Goal: Task Accomplishment & Management: Complete application form

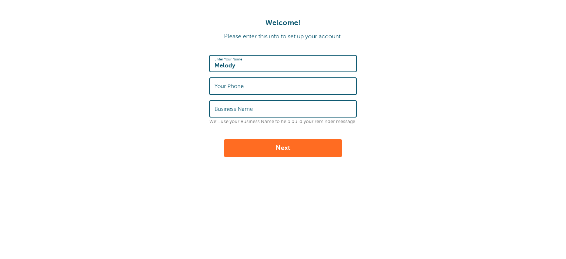
click at [282, 64] on input "Melody" at bounding box center [283, 64] width 137 height 16
type input "Melody S Merritt"
click at [405, 105] on form "Enter Your Name Melody S Merritt Your Phone Business Name We'll use your Busine…" at bounding box center [283, 106] width 552 height 102
click at [340, 82] on input "Your Phone" at bounding box center [283, 86] width 137 height 16
type input "3193319940"
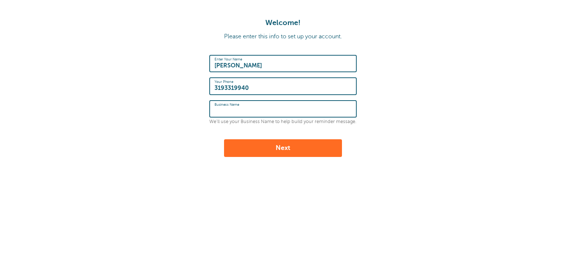
click at [346, 108] on input "Business Name" at bounding box center [283, 109] width 137 height 16
type input "Mortgage Protection Center Field Underwriter"
click at [296, 146] on button "Next" at bounding box center [283, 148] width 118 height 18
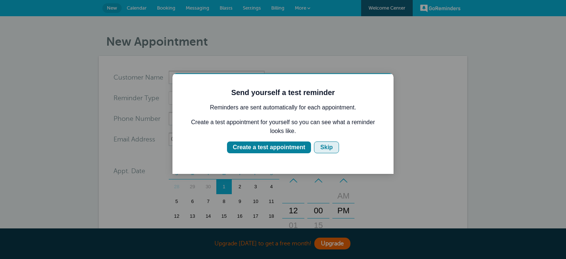
click at [324, 151] on div "Skip" at bounding box center [326, 147] width 13 height 9
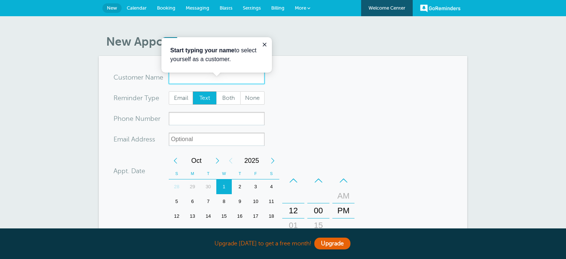
click at [239, 81] on input "x-no-autofill" at bounding box center [217, 77] width 96 height 13
click at [193, 194] on div "29" at bounding box center [193, 187] width 16 height 15
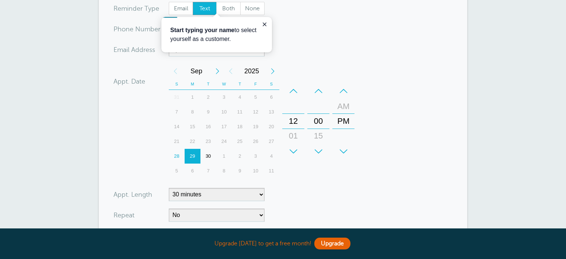
scroll to position [110, 0]
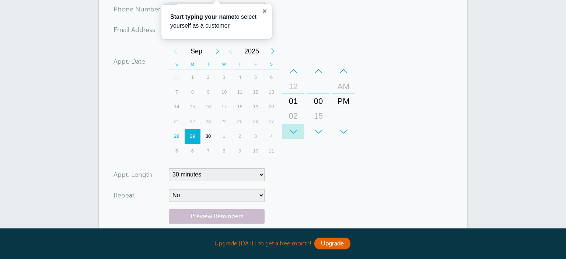
click at [297, 139] on div "+" at bounding box center [294, 131] width 22 height 15
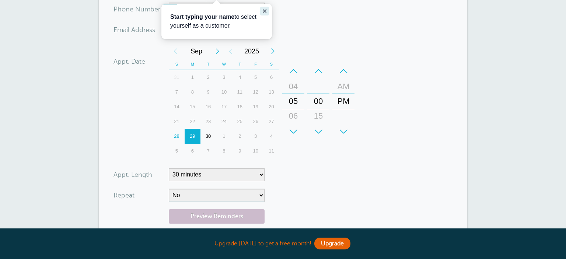
click at [260, 13] on button "Close guide" at bounding box center [264, 11] width 9 height 9
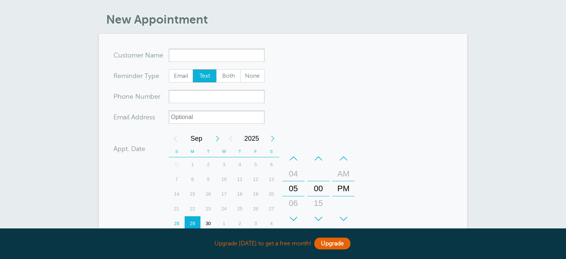
scroll to position [0, 0]
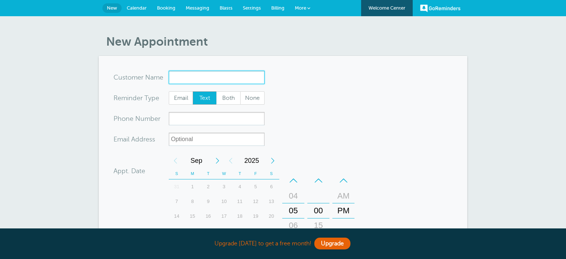
click at [247, 84] on input "x-no-autofill" at bounding box center [217, 77] width 96 height 13
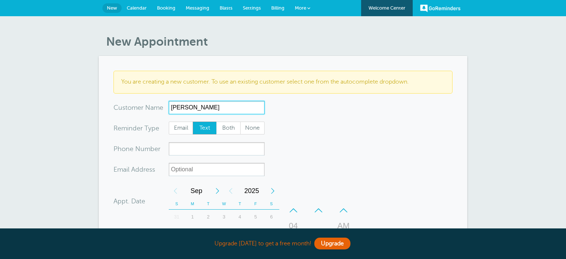
type input "[PERSON_NAME]"
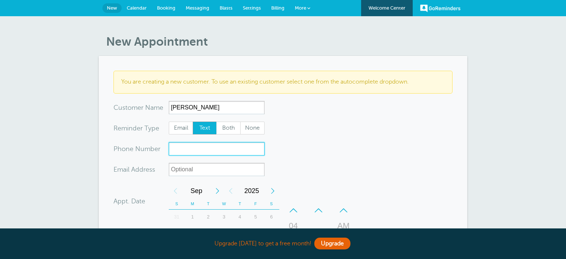
click at [229, 156] on input "xxx-no-autofill" at bounding box center [217, 148] width 96 height 13
click at [227, 135] on span "Both" at bounding box center [229, 128] width 24 height 13
click at [216, 122] on input "Both" at bounding box center [216, 121] width 0 height 0
radio input "true"
click at [226, 156] on input "xxx-no-autofill" at bounding box center [217, 148] width 96 height 13
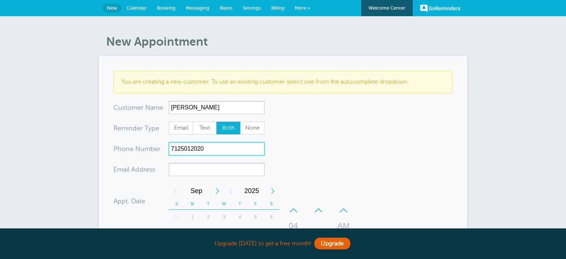
type input "7125012020"
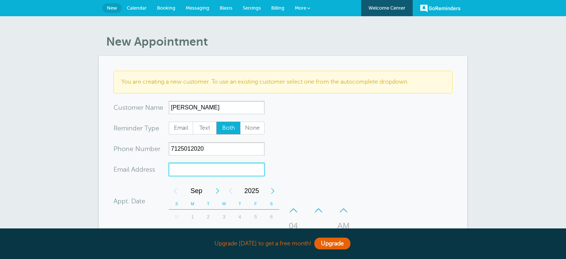
click at [213, 176] on input "xx-no-autofill" at bounding box center [217, 169] width 96 height 13
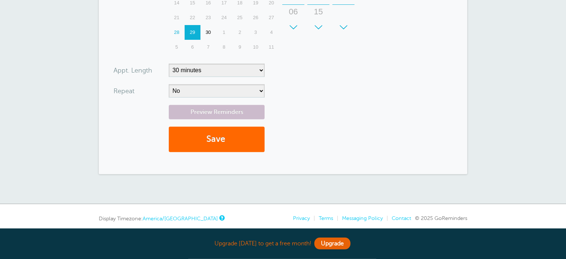
scroll to position [247, 0]
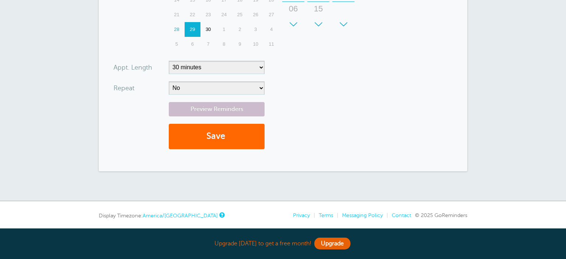
type input "Stefnenoc@gmail.com"
click at [169, 61] on select "5 minutes 10 minutes 15 minutes 20 minutes 25 minutes 30 minutes 35 minutes 40 …" at bounding box center [217, 67] width 96 height 13
click option "30 minutes" at bounding box center [0, 0] width 0 height 0
click at [246, 149] on button "Save" at bounding box center [217, 136] width 96 height 25
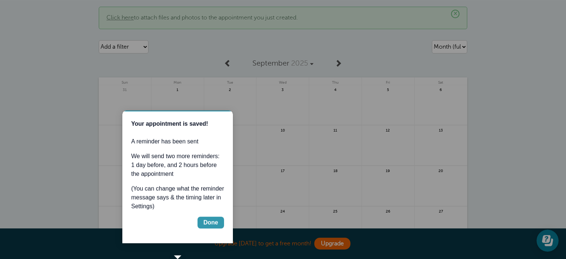
click at [207, 227] on div "Done" at bounding box center [211, 222] width 15 height 9
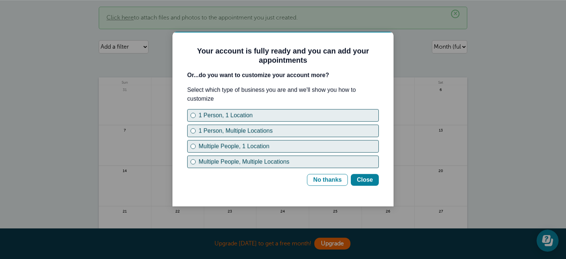
click at [200, 78] on b "Or...do you want to customize your account more?" at bounding box center [258, 75] width 142 height 6
click at [331, 184] on div "No thanks" at bounding box center [327, 180] width 28 height 9
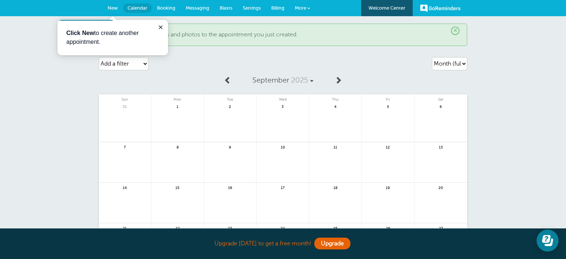
click at [312, 66] on div "Agenda Day Week Month (full view) Month (condensed) Add a filter Customer Searc…" at bounding box center [283, 63] width 369 height 21
click at [158, 28] on icon "Close guide" at bounding box center [161, 27] width 6 height 6
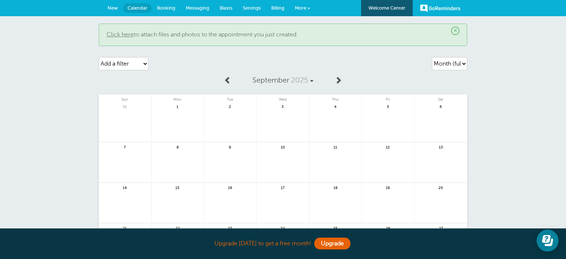
click at [194, 10] on span "Messaging" at bounding box center [198, 8] width 24 height 6
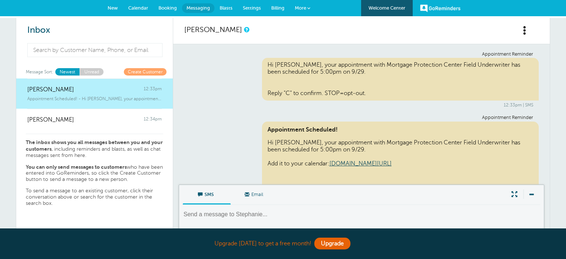
scroll to position [110, 0]
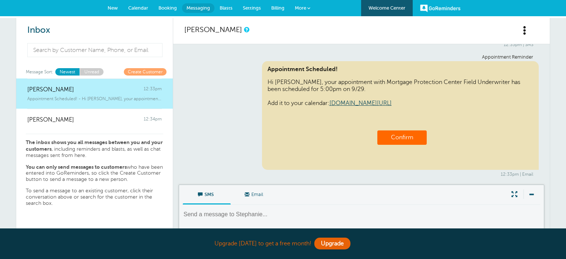
click at [403, 134] on link "Confirm" at bounding box center [402, 137] width 22 height 7
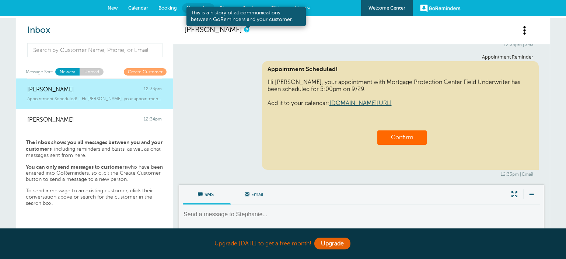
click at [246, 31] on link at bounding box center [246, 29] width 4 height 5
click at [247, 29] on link at bounding box center [246, 29] width 4 height 5
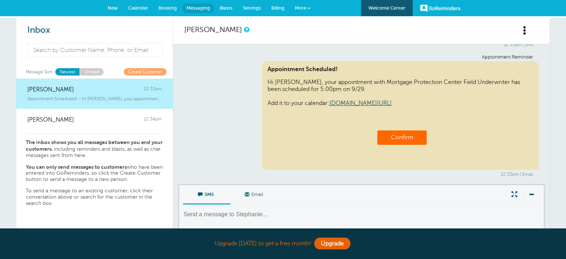
click at [522, 30] on span at bounding box center [525, 30] width 9 height 9
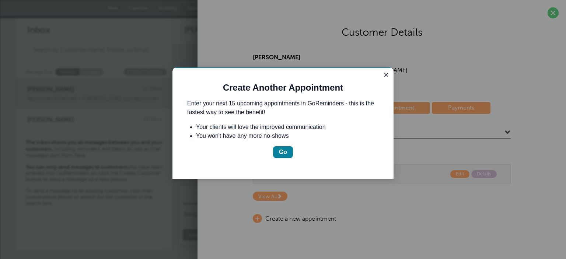
scroll to position [0, 0]
click at [281, 157] on div "Go" at bounding box center [283, 152] width 8 height 9
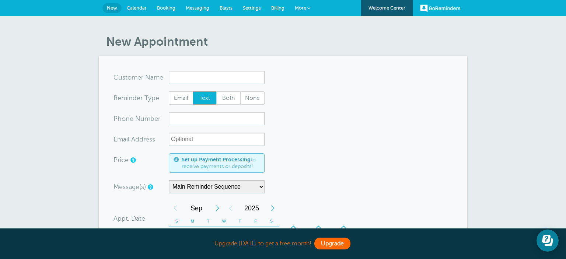
click at [351, 241] on link "Upgrade" at bounding box center [333, 244] width 36 height 12
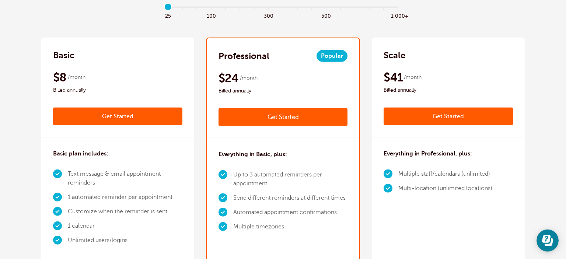
scroll to position [137, 0]
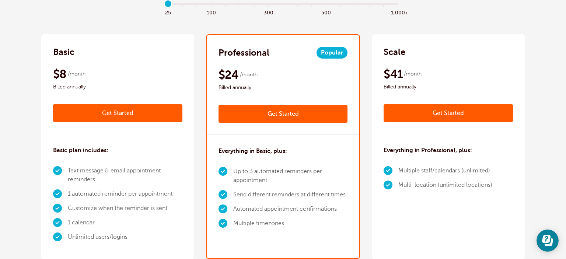
click at [129, 121] on link "Get Started" at bounding box center [117, 113] width 129 height 18
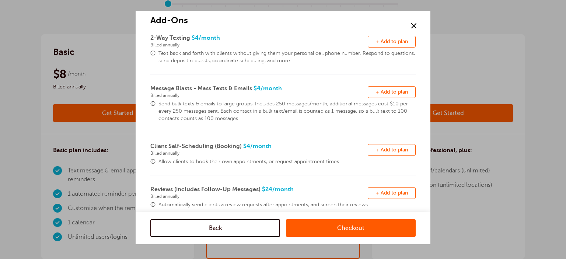
scroll to position [27, 0]
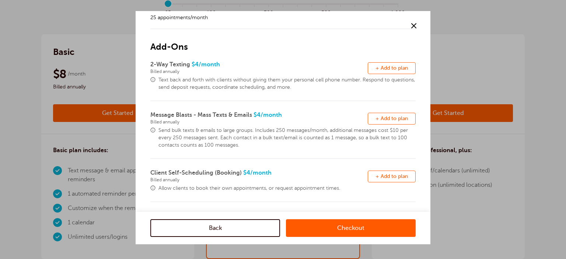
click at [387, 70] on span "+ Add to plan" at bounding box center [392, 68] width 32 height 6
click at [368, 228] on link "Checkout" at bounding box center [351, 228] width 130 height 18
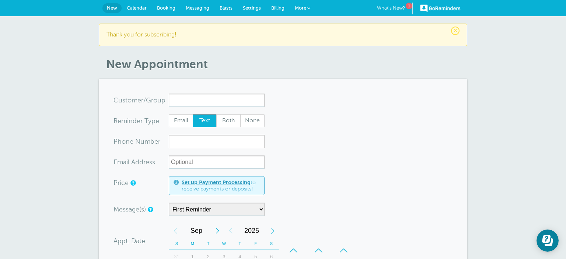
click at [404, 4] on link "What's New? 1" at bounding box center [395, 9] width 36 height 12
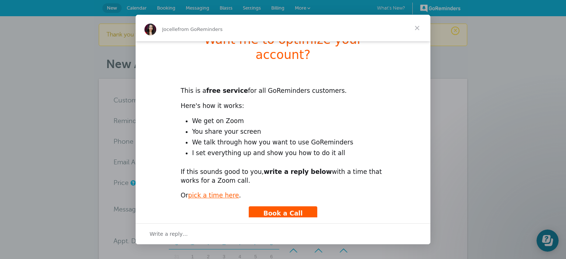
scroll to position [26, 0]
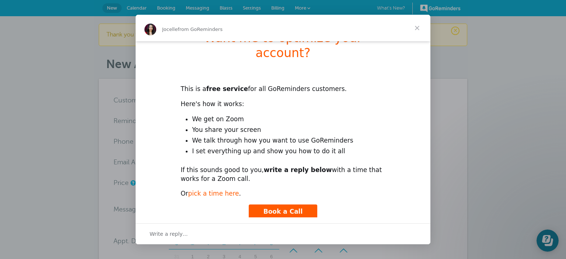
click at [219, 190] on link "pick a time here" at bounding box center [213, 193] width 51 height 7
click at [415, 30] on span "Close" at bounding box center [417, 28] width 27 height 27
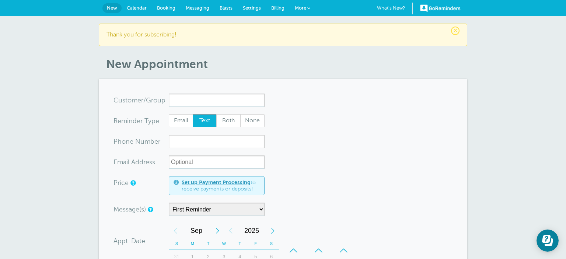
click at [171, 9] on span "Booking" at bounding box center [166, 8] width 18 height 6
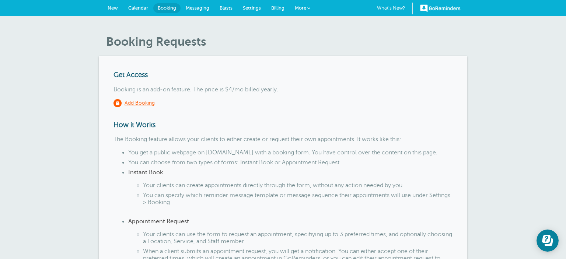
click at [144, 7] on span "Calendar" at bounding box center [138, 8] width 20 height 6
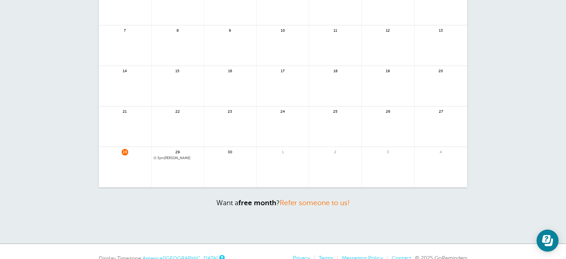
scroll to position [110, 0]
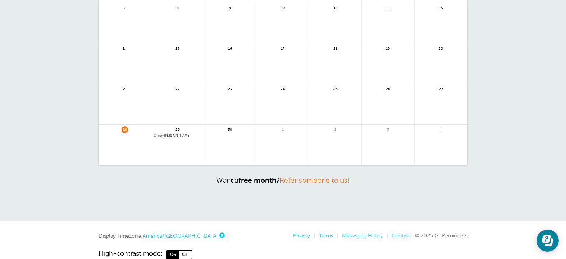
click at [170, 145] on link at bounding box center [178, 155] width 52 height 32
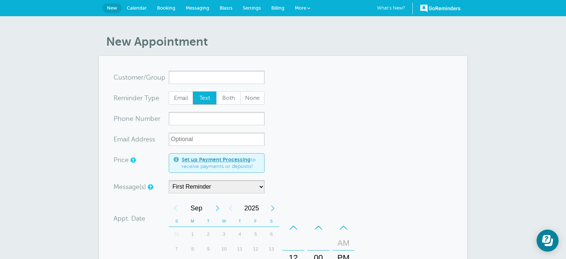
click at [306, 7] on span "More" at bounding box center [300, 8] width 11 height 6
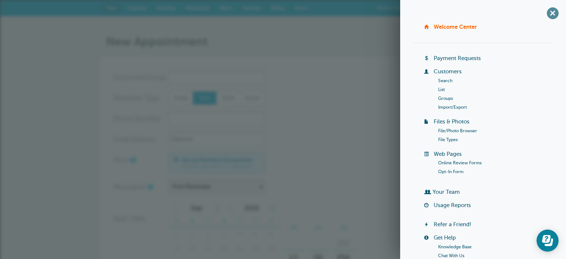
click at [558, 9] on span "+" at bounding box center [553, 13] width 17 height 17
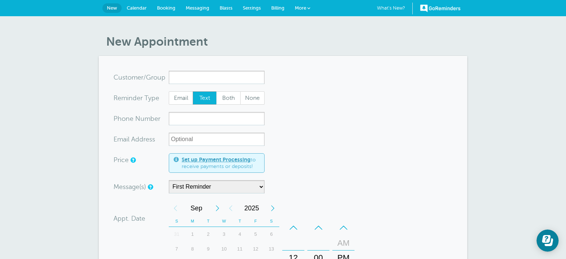
click at [137, 6] on span "Calendar" at bounding box center [137, 8] width 20 height 6
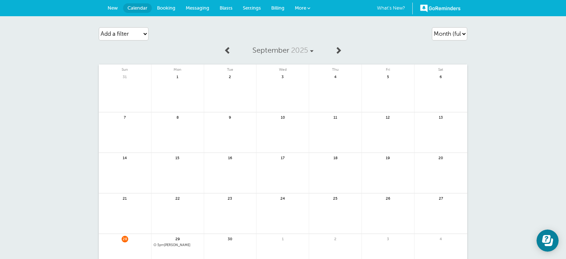
click at [395, 33] on div "Agenda Day Week Month (full view) Month (condensed) Add a filter Customer Searc…" at bounding box center [283, 34] width 369 height 21
click at [396, 35] on div "Agenda Day Week Month (full view) Month (condensed) Add a filter Customer Searc…" at bounding box center [283, 34] width 369 height 21
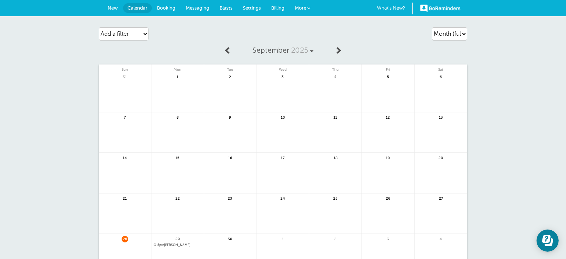
click at [396, 35] on div "Agenda Day Week Month (full view) Month (condensed) Add a filter Customer Searc…" at bounding box center [283, 34] width 369 height 21
drag, startPoint x: 396, startPoint y: 35, endPoint x: 78, endPoint y: 52, distance: 318.7
click at [78, 52] on div "Agenda Day Week Month (full view) Month (condensed) Add a filter Customer Searc…" at bounding box center [283, 173] width 566 height 315
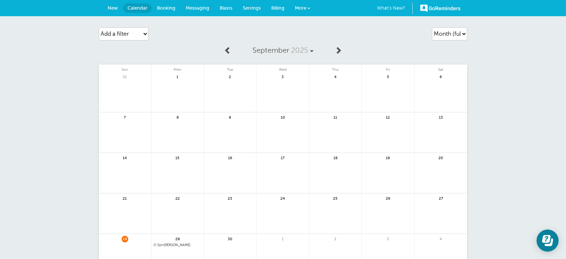
click at [78, 52] on div "Agenda Day Week Month (full view) Month (condensed) Add a filter Customer Searc…" at bounding box center [283, 173] width 566 height 315
click at [66, 64] on div "Agenda Day Week Month (full view) Month (condensed) Add a filter Customer Searc…" at bounding box center [283, 173] width 566 height 315
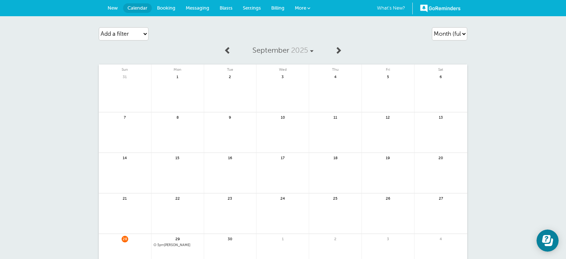
click at [66, 64] on div "Agenda Day Week Month (full view) Month (condensed) Add a filter Customer Searc…" at bounding box center [283, 173] width 566 height 315
